Goal: Task Accomplishment & Management: Use online tool/utility

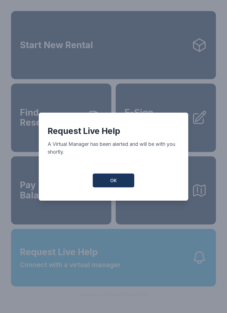
click at [107, 185] on button "OK" at bounding box center [114, 181] width 42 height 14
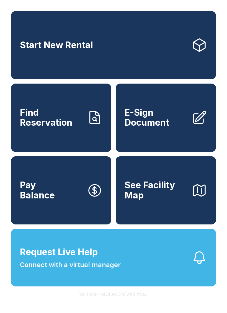
click at [138, 127] on span "E-Sign Document" at bounding box center [156, 118] width 63 height 20
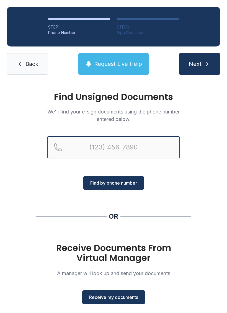
click at [80, 147] on input "Reservation phone number" at bounding box center [113, 147] width 133 height 22
type input "[PHONE_NUMBER]"
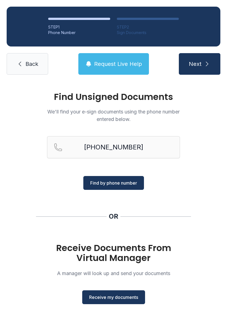
click at [8, 138] on div "Find Unsigned Documents We'll find your e-sign documents using the phone number…" at bounding box center [113, 203] width 227 height 245
click at [104, 300] on span "Receive my documents" at bounding box center [113, 297] width 49 height 7
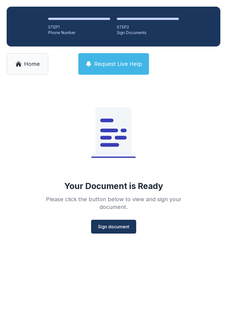
click at [99, 221] on button "Sign document" at bounding box center [113, 227] width 45 height 14
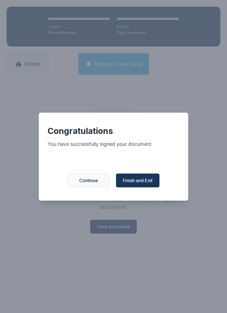
click at [144, 184] on span "Finish and Exit" at bounding box center [138, 180] width 30 height 7
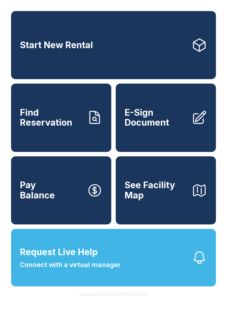
click at [167, 139] on link "E-Sign Document" at bounding box center [166, 118] width 100 height 68
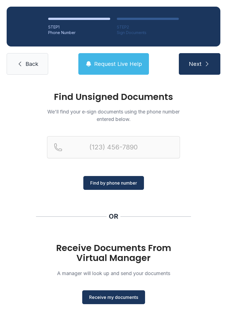
click at [130, 301] on button "Receive my documents" at bounding box center [113, 298] width 63 height 14
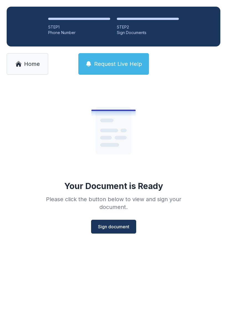
click at [121, 226] on span "Sign document" at bounding box center [113, 227] width 31 height 7
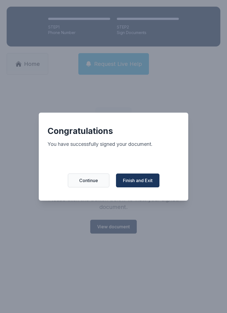
click at [142, 184] on span "Finish and Exit" at bounding box center [138, 180] width 30 height 7
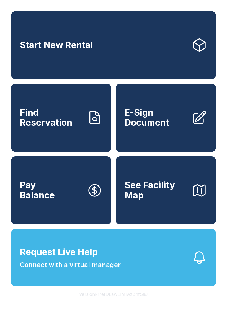
click at [85, 198] on button "Pay Balance" at bounding box center [61, 191] width 100 height 68
